Goal: Entertainment & Leisure: Consume media (video, audio)

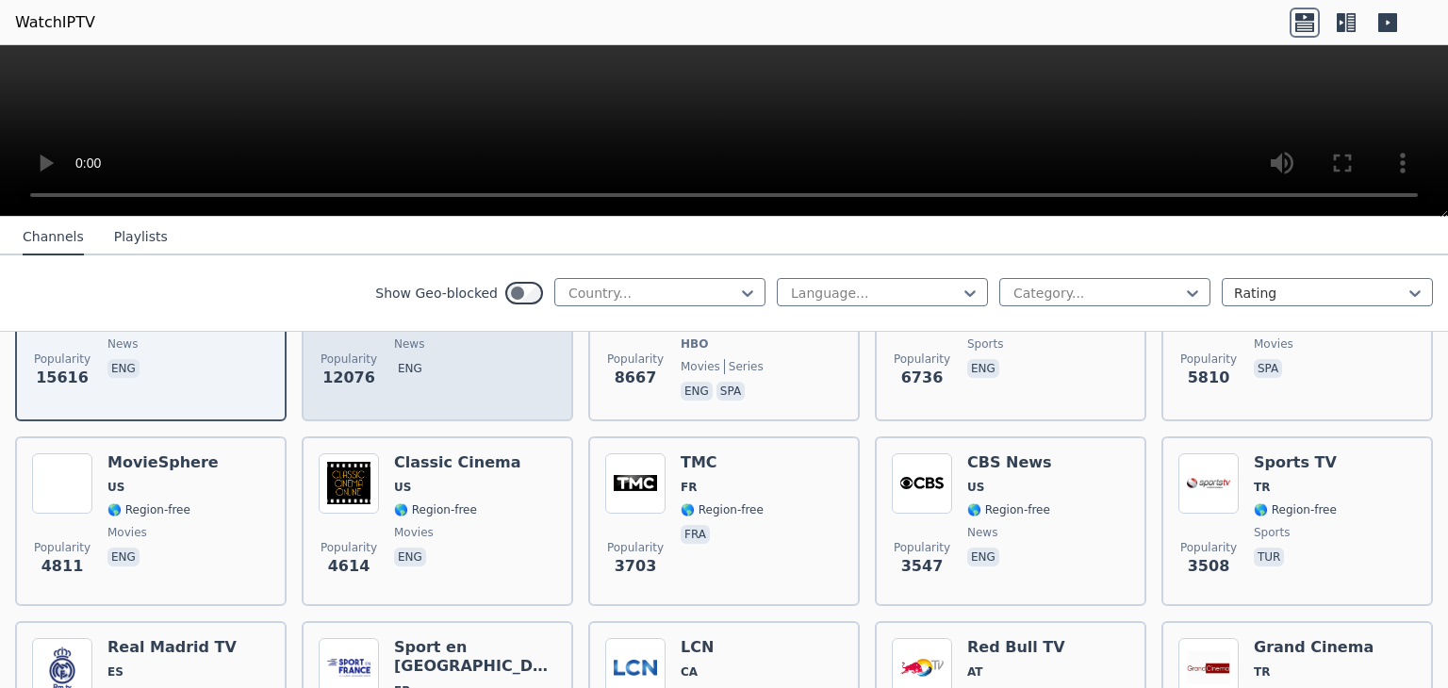
scroll to position [189, 0]
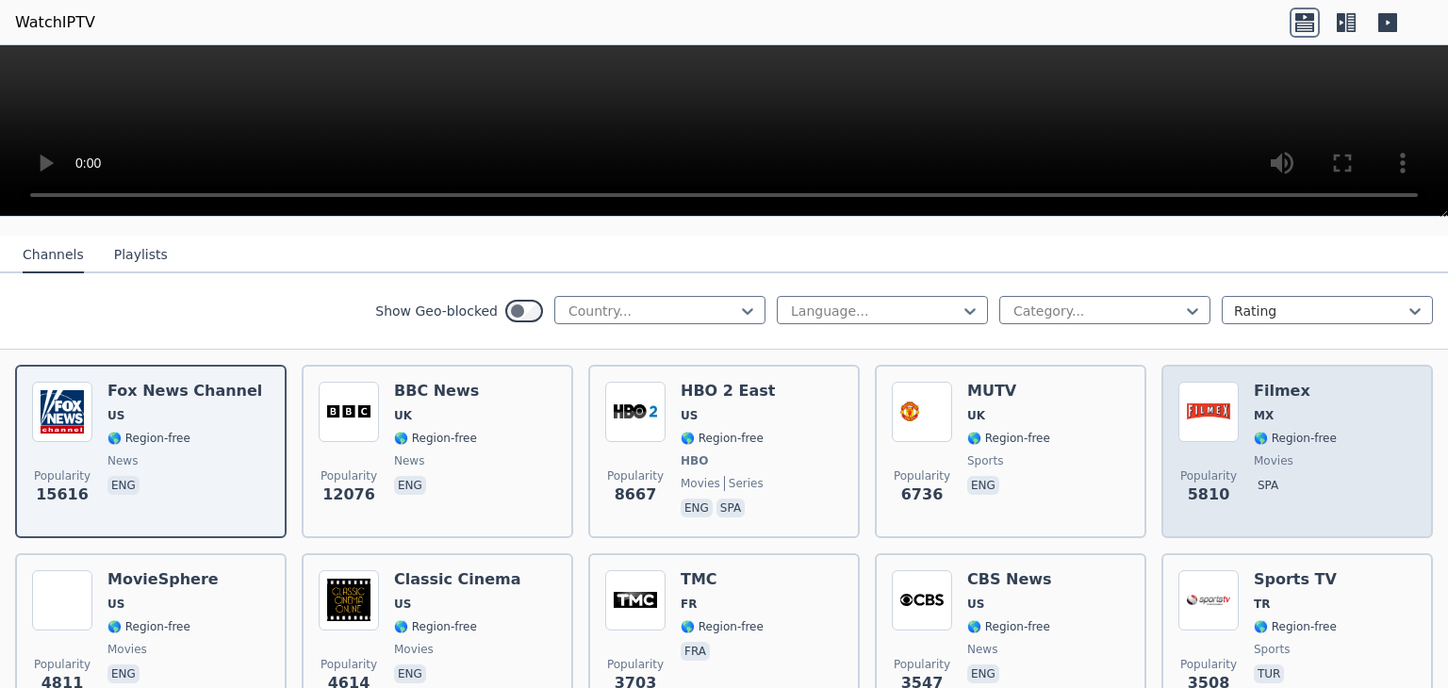
click at [1254, 382] on h6 "Filmex" at bounding box center [1295, 391] width 83 height 19
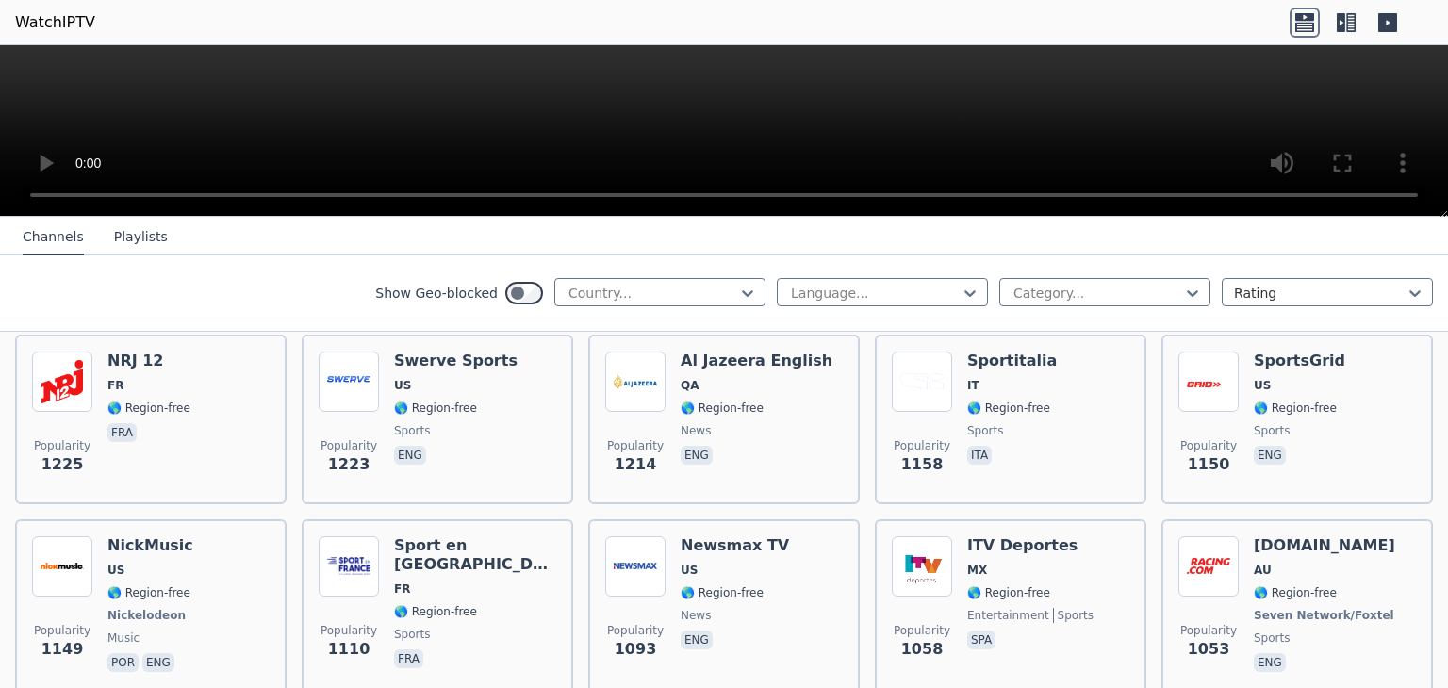
scroll to position [2168, 0]
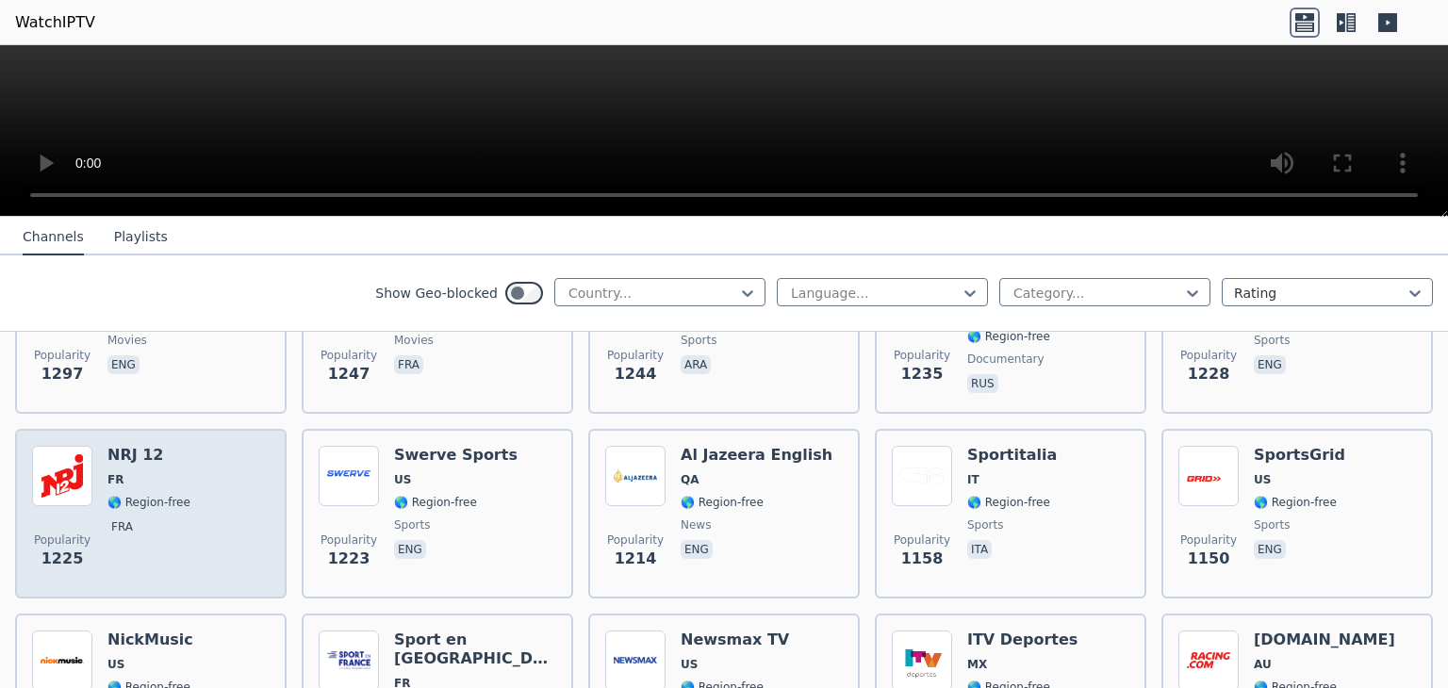
click at [60, 446] on img at bounding box center [62, 476] width 60 height 60
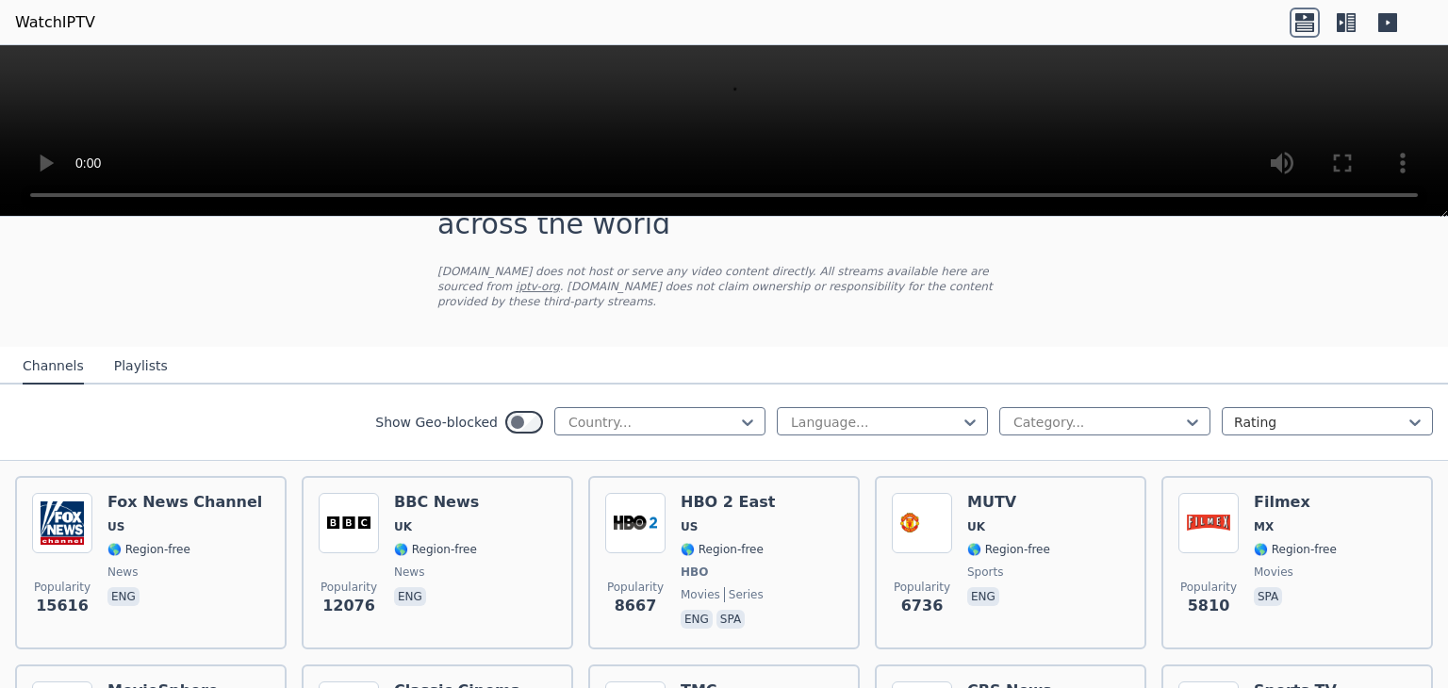
scroll to position [0, 0]
